Goal: Task Accomplishment & Management: Manage account settings

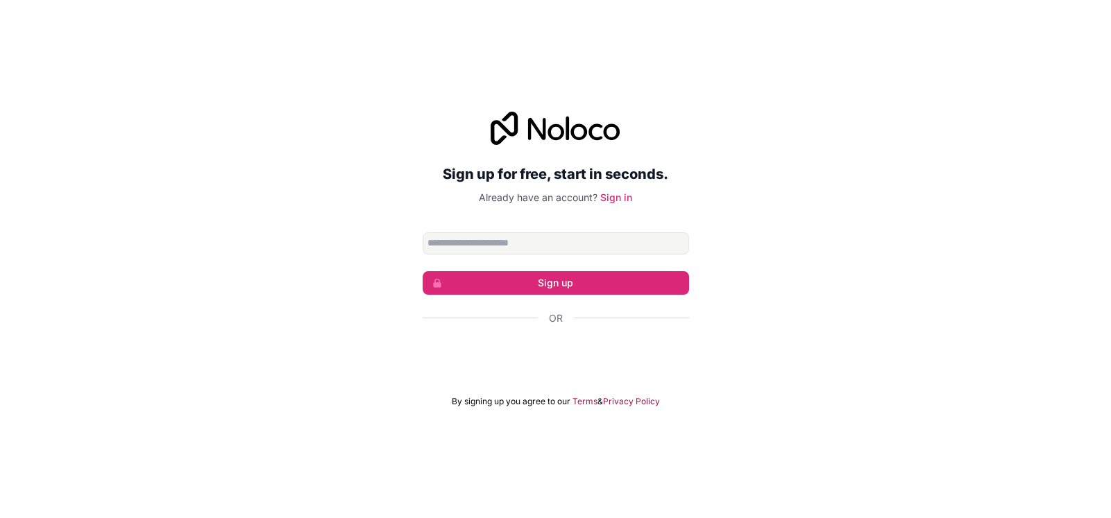
click at [484, 241] on input "Email address" at bounding box center [555, 243] width 266 height 22
click at [323, 245] on div "Sign up for free, start in seconds. Already have an account? Sign in Sign up Or…" at bounding box center [555, 259] width 1111 height 334
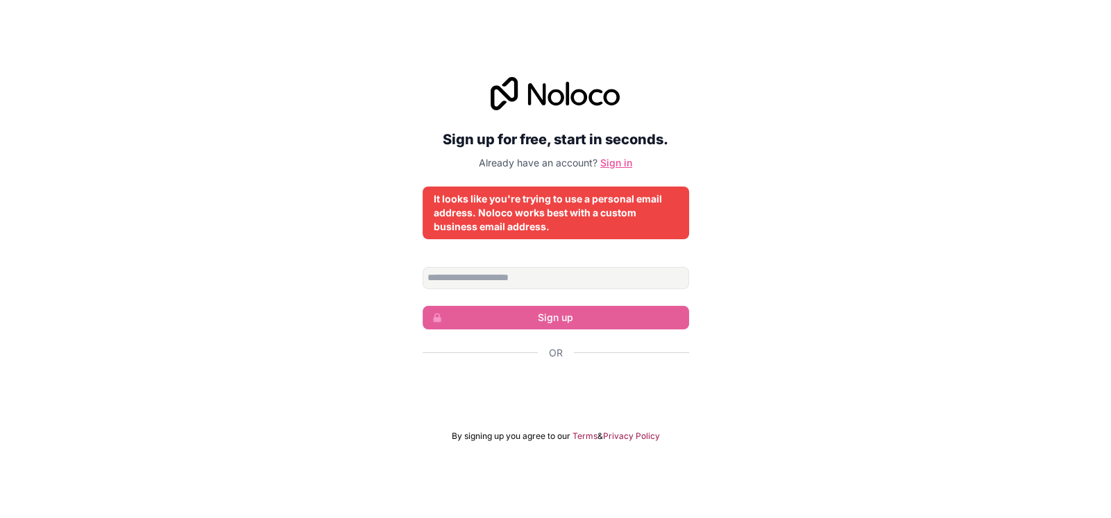
click at [618, 162] on link "Sign in" at bounding box center [616, 163] width 32 height 12
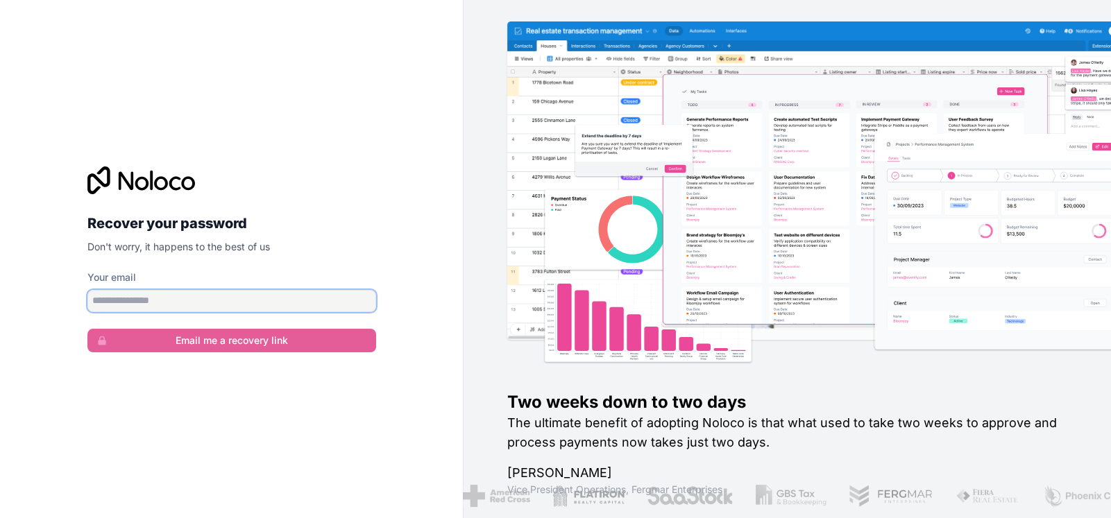
drag, startPoint x: 145, startPoint y: 296, endPoint x: 185, endPoint y: 289, distance: 40.1
click at [145, 297] on input "Your email" at bounding box center [231, 301] width 289 height 22
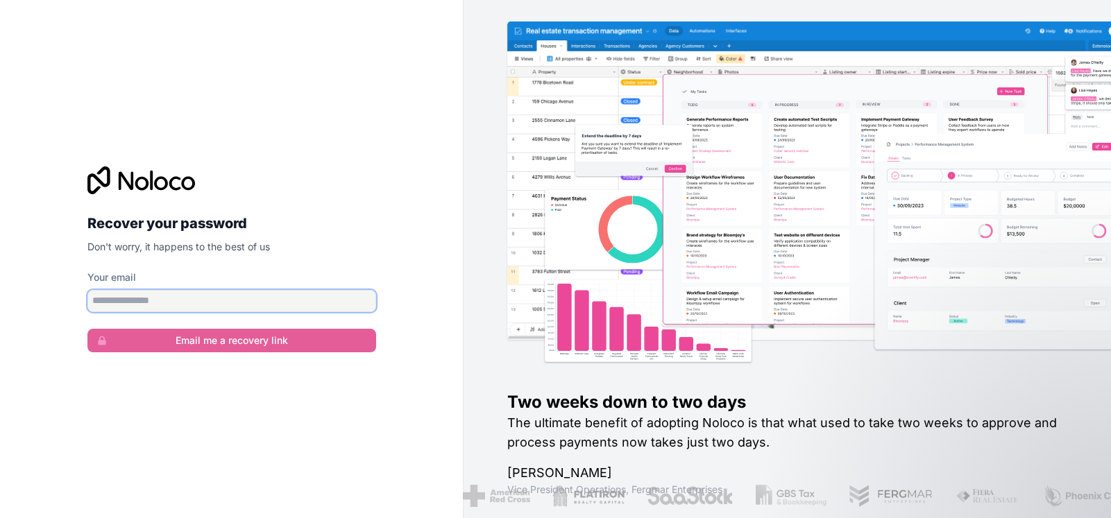
type input "**********"
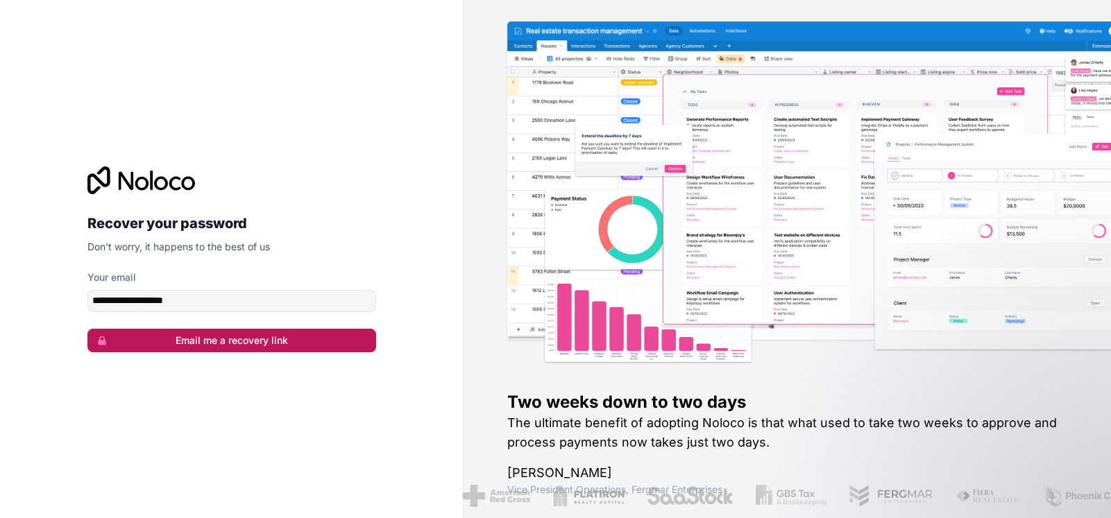
click at [162, 345] on button "Email me a recovery link" at bounding box center [231, 341] width 289 height 24
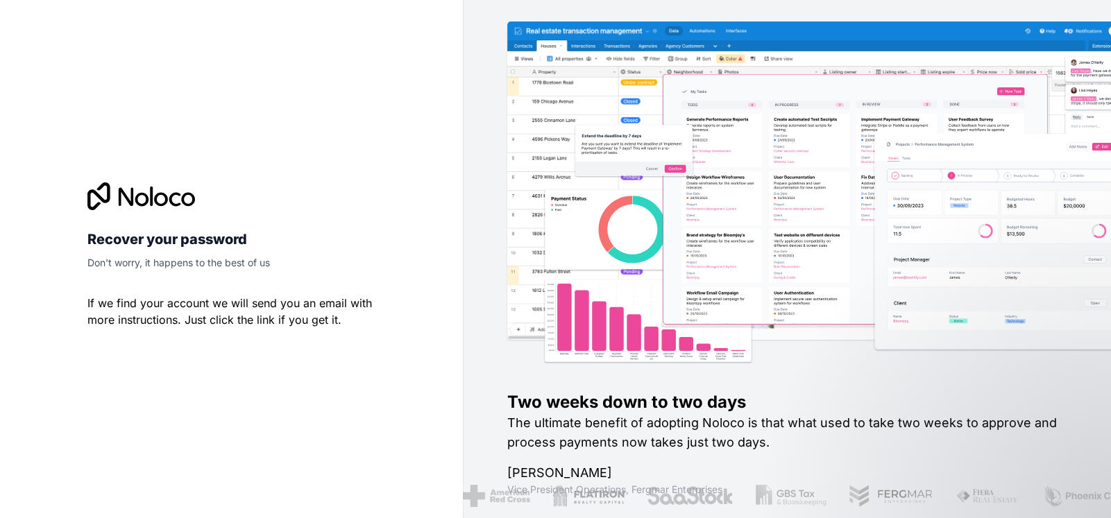
click at [710, 250] on img at bounding box center [853, 209] width 648 height 320
